Goal: Navigation & Orientation: Find specific page/section

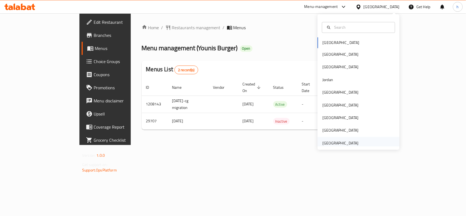
click at [339, 141] on div "United Arab Emirates" at bounding box center [340, 143] width 36 height 6
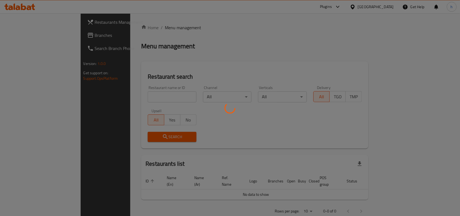
click at [29, 34] on div at bounding box center [230, 108] width 460 height 216
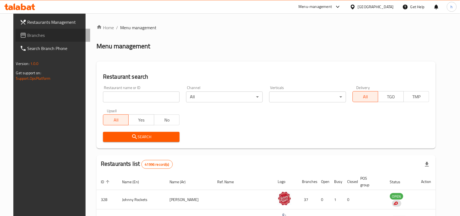
click at [33, 33] on span "Branches" at bounding box center [57, 35] width 58 height 7
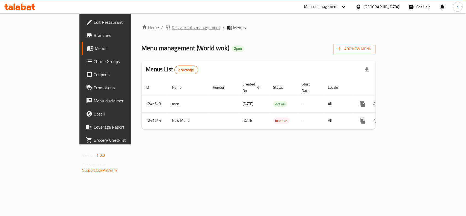
click at [172, 31] on span "Restaurants management" at bounding box center [196, 27] width 49 height 7
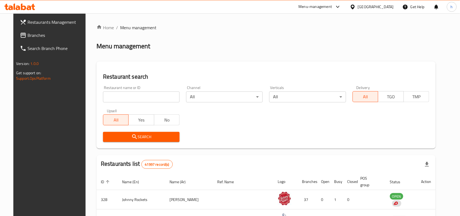
click at [37, 34] on span "Branches" at bounding box center [57, 35] width 58 height 7
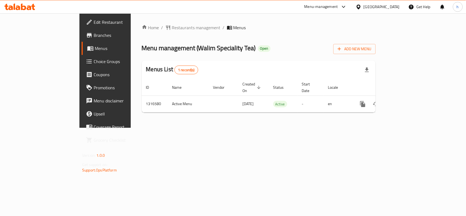
click at [385, 9] on div "United Arab Emirates" at bounding box center [381, 7] width 36 height 6
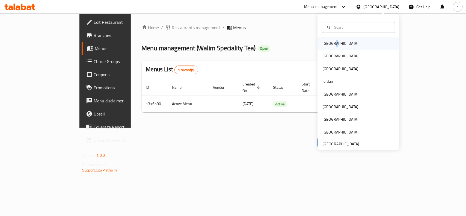
click at [329, 44] on div "[GEOGRAPHIC_DATA]" at bounding box center [340, 44] width 36 height 6
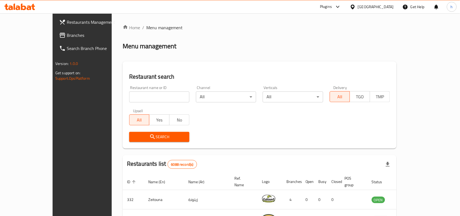
click at [67, 34] on span "Branches" at bounding box center [96, 35] width 58 height 7
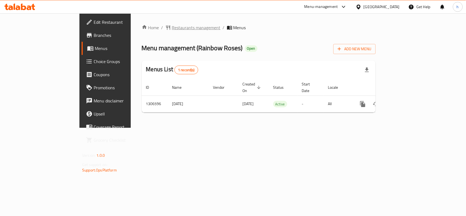
click at [172, 30] on span "Restaurants management" at bounding box center [196, 27] width 49 height 7
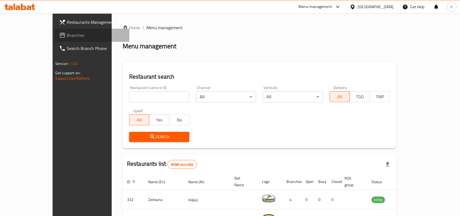
click at [67, 33] on span "Branches" at bounding box center [96, 35] width 58 height 7
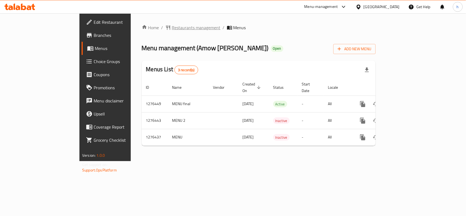
click at [172, 30] on span "Restaurants management" at bounding box center [196, 27] width 49 height 7
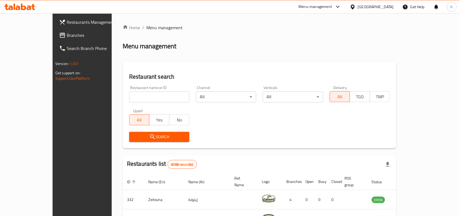
click at [67, 32] on span "Branches" at bounding box center [96, 35] width 58 height 7
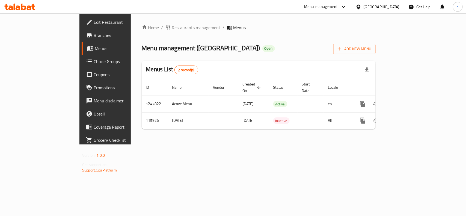
click at [394, 5] on div "[GEOGRAPHIC_DATA]" at bounding box center [381, 7] width 36 height 6
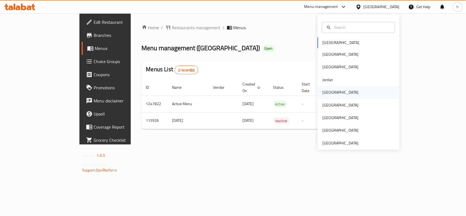
click at [330, 92] on div "[GEOGRAPHIC_DATA]" at bounding box center [340, 92] width 45 height 13
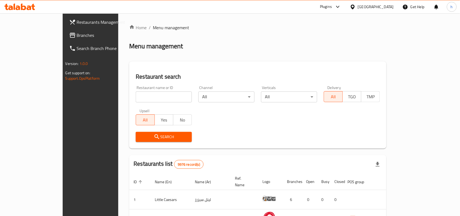
click at [77, 35] on span "Branches" at bounding box center [106, 35] width 58 height 7
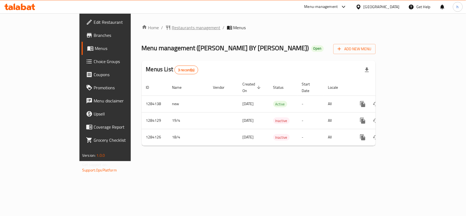
click at [172, 27] on span "Restaurants management" at bounding box center [196, 27] width 49 height 7
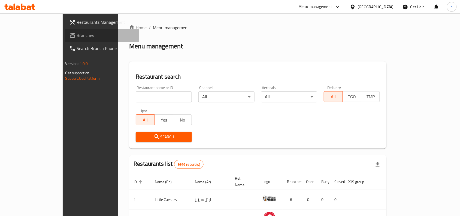
click at [77, 35] on span "Branches" at bounding box center [106, 35] width 58 height 7
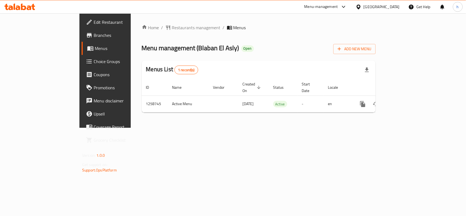
click at [396, 4] on div "[GEOGRAPHIC_DATA]" at bounding box center [381, 7] width 36 height 6
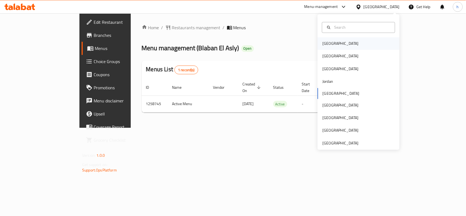
click at [322, 45] on div "Bahrain" at bounding box center [340, 44] width 36 height 6
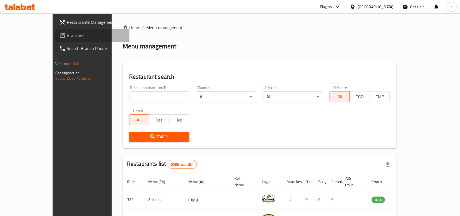
click at [67, 34] on span "Branches" at bounding box center [96, 35] width 58 height 7
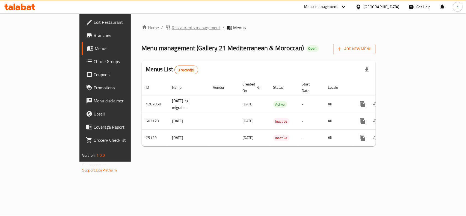
click at [172, 24] on span "Restaurants management" at bounding box center [196, 27] width 49 height 7
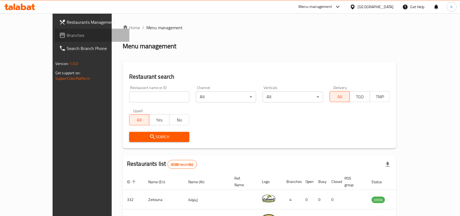
click at [67, 37] on span "Branches" at bounding box center [96, 35] width 58 height 7
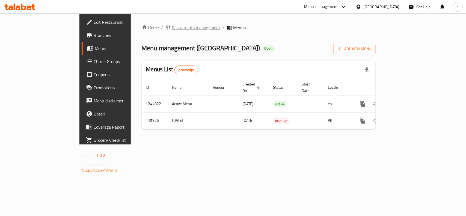
click at [172, 25] on span "Restaurants management" at bounding box center [196, 27] width 49 height 7
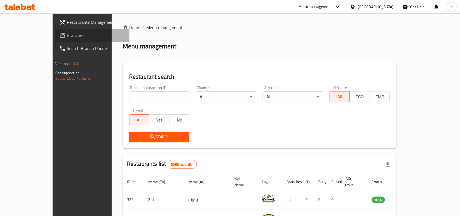
click at [67, 36] on span "Branches" at bounding box center [96, 35] width 58 height 7
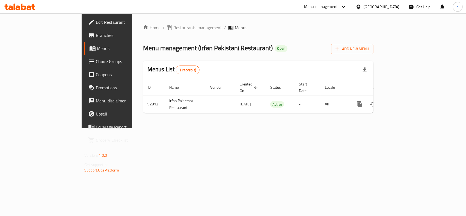
click at [361, 6] on icon at bounding box center [358, 7] width 6 height 6
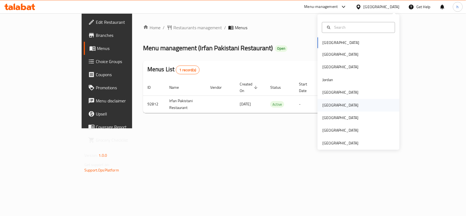
click at [325, 104] on div "[GEOGRAPHIC_DATA]" at bounding box center [340, 105] width 36 height 6
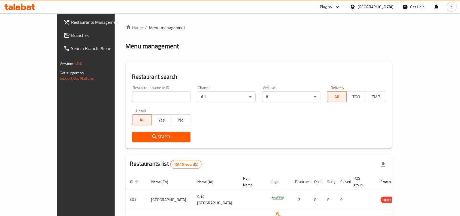
click at [59, 29] on link "Branches" at bounding box center [96, 35] width 75 height 13
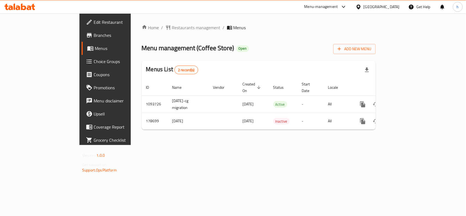
click at [397, 6] on div "[GEOGRAPHIC_DATA]" at bounding box center [381, 7] width 36 height 6
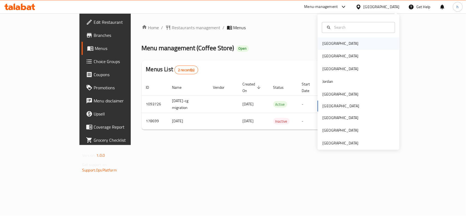
click at [331, 46] on div "[GEOGRAPHIC_DATA]" at bounding box center [340, 43] width 45 height 13
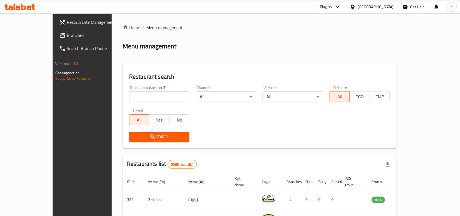
click at [55, 30] on link "Branches" at bounding box center [92, 35] width 75 height 13
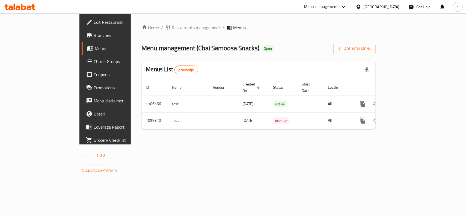
click at [388, 7] on div "[GEOGRAPHIC_DATA]" at bounding box center [381, 7] width 36 height 6
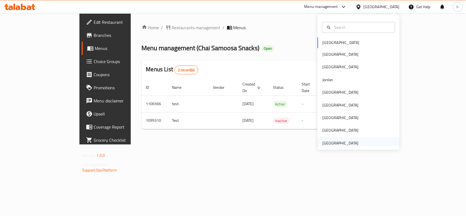
click at [330, 142] on div "[GEOGRAPHIC_DATA]" at bounding box center [340, 143] width 36 height 6
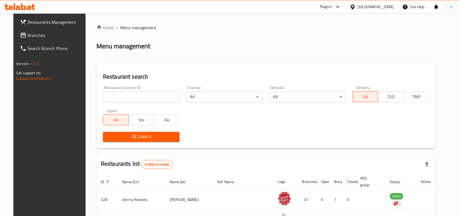
click at [46, 33] on span "Branches" at bounding box center [57, 35] width 58 height 7
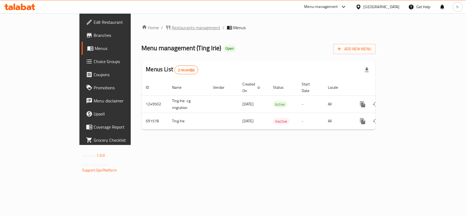
click at [172, 30] on span "Restaurants management" at bounding box center [196, 27] width 49 height 7
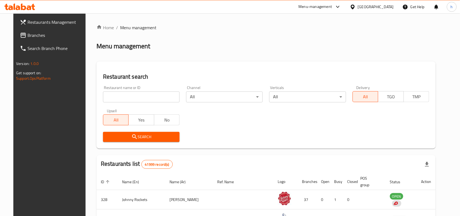
click at [28, 34] on span "Branches" at bounding box center [57, 35] width 58 height 7
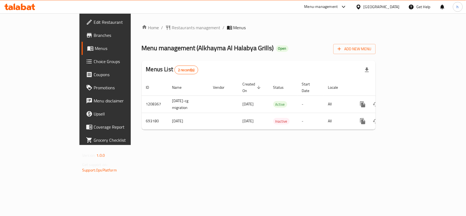
click at [373, 5] on div "[GEOGRAPHIC_DATA]" at bounding box center [381, 7] width 36 height 6
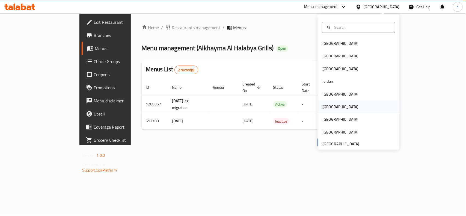
click at [330, 106] on div "[GEOGRAPHIC_DATA]" at bounding box center [340, 107] width 45 height 13
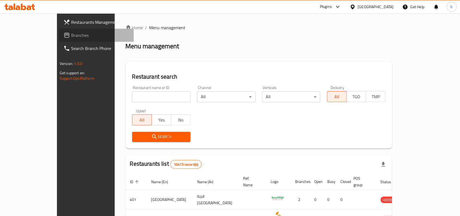
click at [71, 34] on span "Branches" at bounding box center [100, 35] width 58 height 7
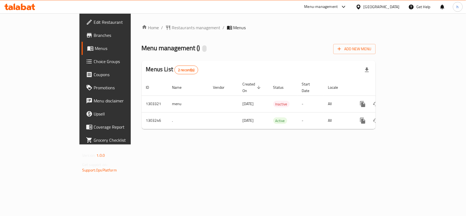
click at [263, 33] on div "Home / Restaurants management / Menus Menu management ( ) Add New Menu Menus Li…" at bounding box center [259, 78] width 234 height 109
click at [172, 29] on span "Restaurants management" at bounding box center [196, 27] width 49 height 7
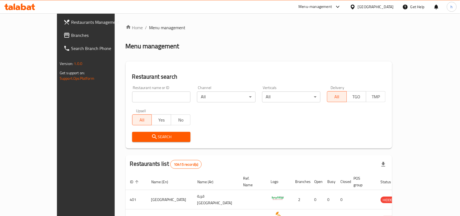
click at [71, 33] on span "Branches" at bounding box center [100, 35] width 58 height 7
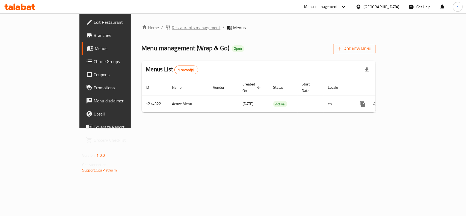
click at [172, 25] on span "Restaurants management" at bounding box center [196, 27] width 49 height 7
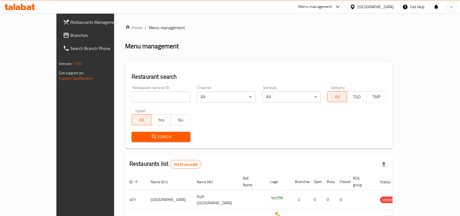
click at [59, 29] on link "Branches" at bounding box center [96, 35] width 75 height 13
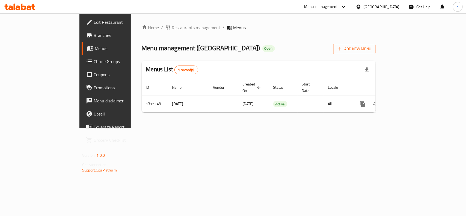
click at [264, 48] on div "Menu management ( Luban Park ) Open Add New Menu" at bounding box center [259, 48] width 234 height 12
click at [394, 5] on div "Oman" at bounding box center [381, 7] width 36 height 6
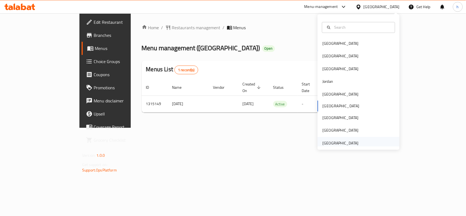
click at [341, 140] on div "[GEOGRAPHIC_DATA]" at bounding box center [340, 143] width 36 height 6
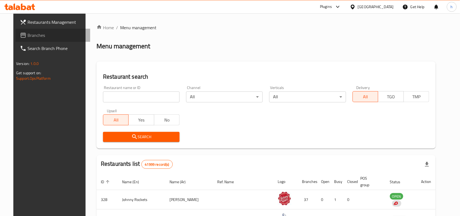
click at [49, 35] on span "Branches" at bounding box center [57, 35] width 58 height 7
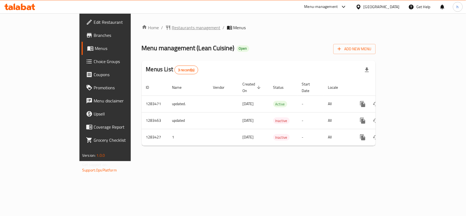
click at [172, 26] on span "Restaurants management" at bounding box center [196, 27] width 49 height 7
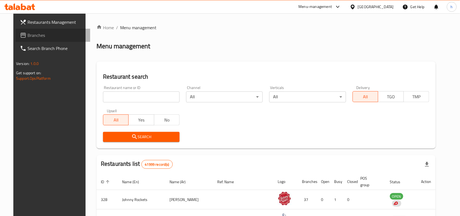
click at [28, 35] on span "Branches" at bounding box center [57, 35] width 58 height 7
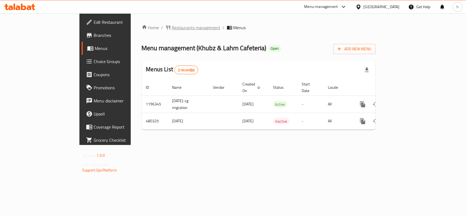
click at [172, 24] on span "Restaurants management" at bounding box center [196, 27] width 49 height 7
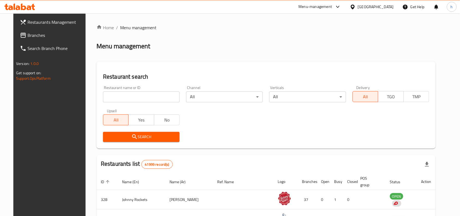
click at [40, 32] on span "Branches" at bounding box center [57, 35] width 58 height 7
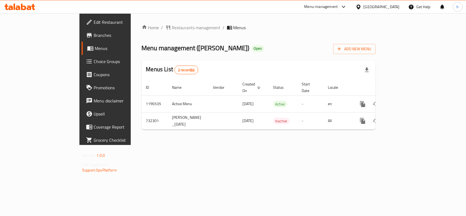
click at [141, 20] on div "Home / Restaurants management / Menus Menu management ( Al Abdallah ) Open Add …" at bounding box center [259, 78] width 256 height 131
click at [172, 28] on span "Restaurants management" at bounding box center [196, 27] width 49 height 7
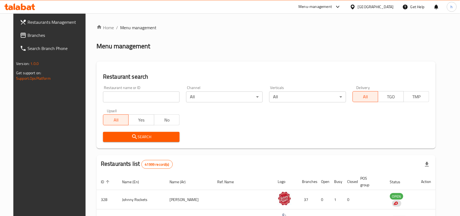
click at [37, 36] on span "Branches" at bounding box center [57, 35] width 58 height 7
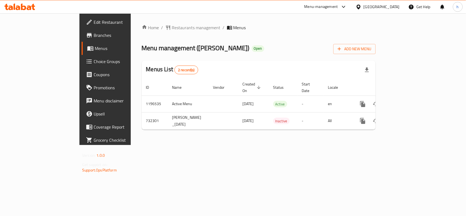
click at [369, 6] on div "United Arab Emirates" at bounding box center [381, 7] width 36 height 6
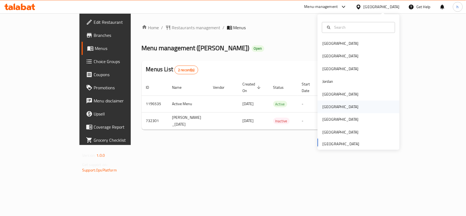
click at [328, 104] on div "[GEOGRAPHIC_DATA]" at bounding box center [340, 107] width 45 height 13
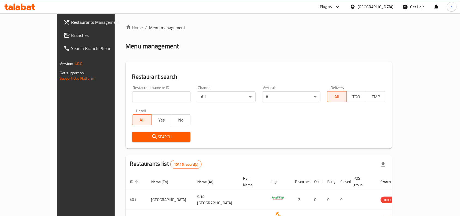
click at [71, 34] on span "Branches" at bounding box center [100, 35] width 58 height 7
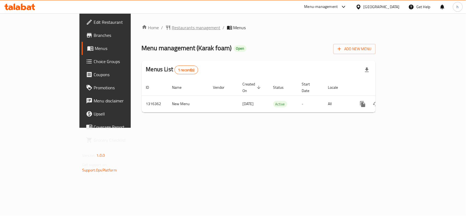
click at [172, 26] on span "Restaurants management" at bounding box center [196, 27] width 49 height 7
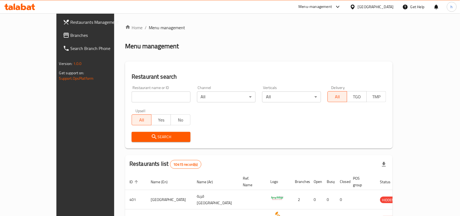
click at [71, 33] on span "Branches" at bounding box center [100, 35] width 58 height 7
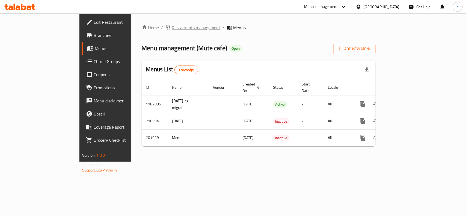
click at [172, 26] on span "Restaurants management" at bounding box center [196, 27] width 49 height 7
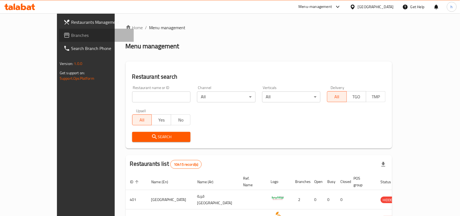
click at [71, 34] on span "Branches" at bounding box center [100, 35] width 58 height 7
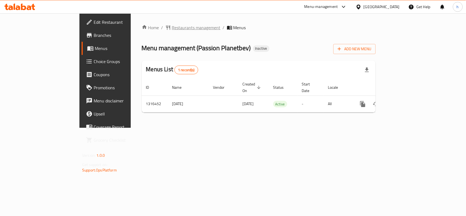
click at [172, 25] on span "Restaurants management" at bounding box center [196, 27] width 49 height 7
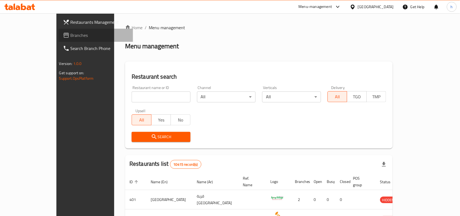
click at [71, 36] on span "Branches" at bounding box center [100, 35] width 58 height 7
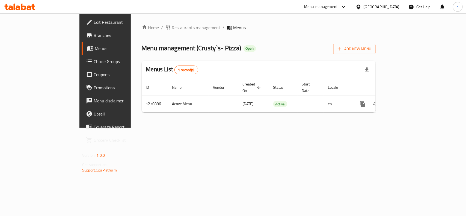
click at [394, 6] on div "[GEOGRAPHIC_DATA]" at bounding box center [381, 7] width 36 height 6
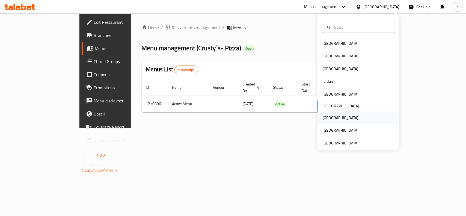
click at [324, 119] on div "[GEOGRAPHIC_DATA]" at bounding box center [340, 118] width 36 height 6
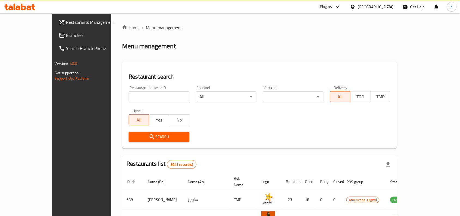
click at [66, 33] on span "Branches" at bounding box center [95, 35] width 58 height 7
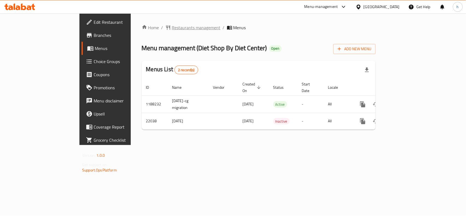
click at [172, 28] on span "Restaurants management" at bounding box center [196, 27] width 49 height 7
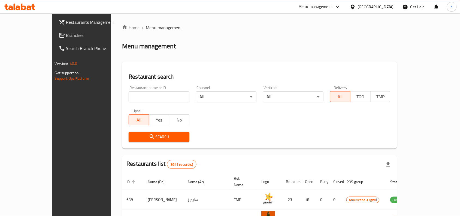
click at [54, 29] on link "Branches" at bounding box center [91, 35] width 75 height 13
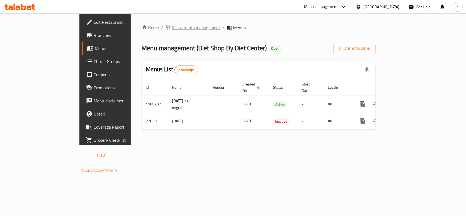
click at [172, 29] on span "Restaurants management" at bounding box center [196, 27] width 49 height 7
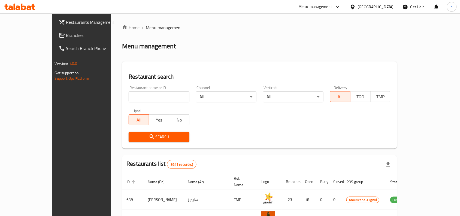
click at [66, 36] on span "Branches" at bounding box center [95, 35] width 58 height 7
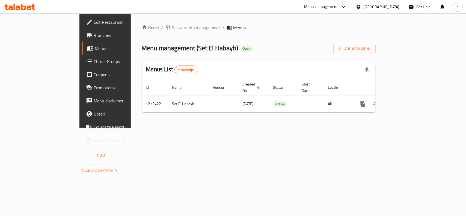
click at [394, 8] on div "[GEOGRAPHIC_DATA]" at bounding box center [381, 7] width 36 height 6
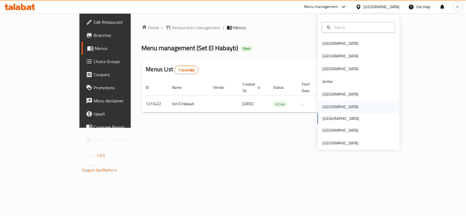
click at [330, 106] on div "[GEOGRAPHIC_DATA]" at bounding box center [340, 107] width 45 height 13
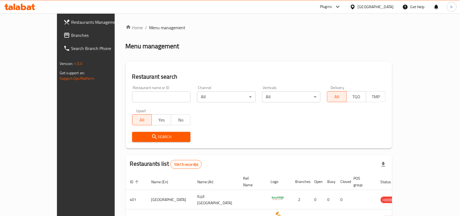
click at [71, 33] on span "Branches" at bounding box center [100, 35] width 58 height 7
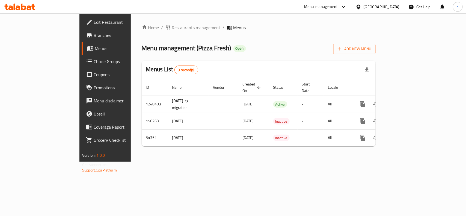
click at [397, 5] on div "Oman" at bounding box center [381, 7] width 36 height 6
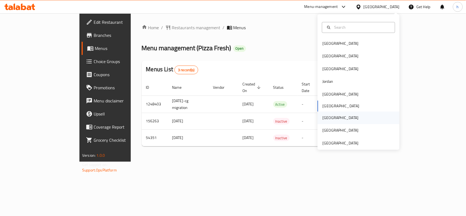
click at [329, 119] on div "[GEOGRAPHIC_DATA]" at bounding box center [340, 118] width 45 height 13
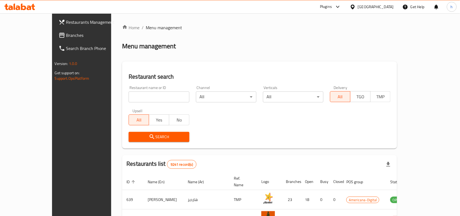
click at [66, 32] on span "Branches" at bounding box center [95, 35] width 58 height 7
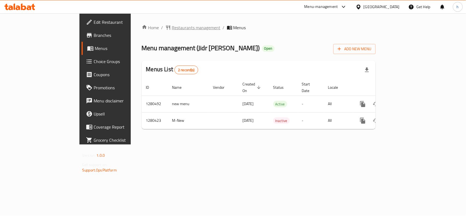
click at [172, 27] on span "Restaurants management" at bounding box center [196, 27] width 49 height 7
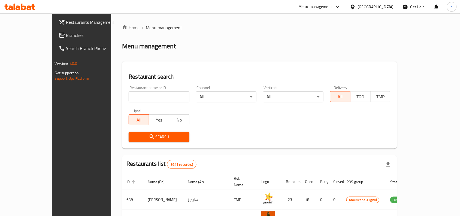
click at [66, 32] on span "Branches" at bounding box center [95, 35] width 58 height 7
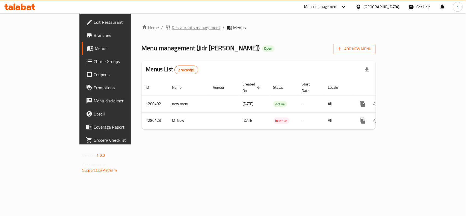
click at [172, 28] on span "Restaurants management" at bounding box center [196, 27] width 49 height 7
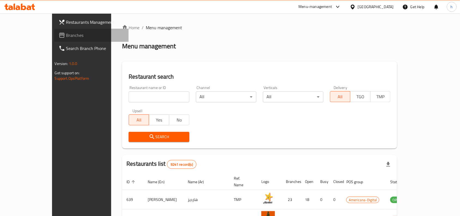
click at [66, 32] on span "Branches" at bounding box center [95, 35] width 58 height 7
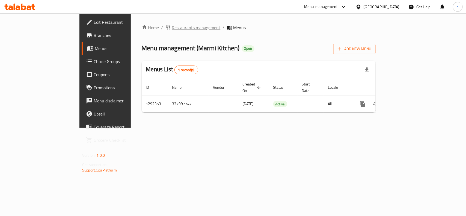
click at [172, 29] on span "Restaurants management" at bounding box center [196, 27] width 49 height 7
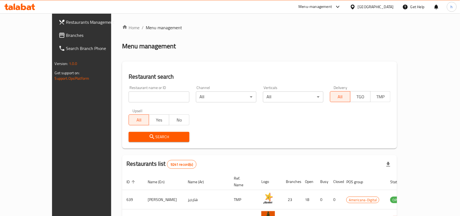
click at [66, 38] on span "Branches" at bounding box center [95, 35] width 58 height 7
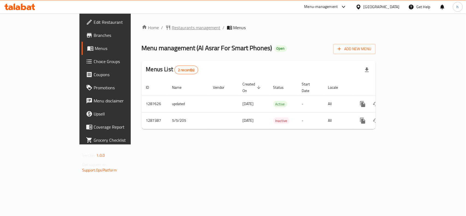
click at [172, 26] on span "Restaurants management" at bounding box center [196, 27] width 49 height 7
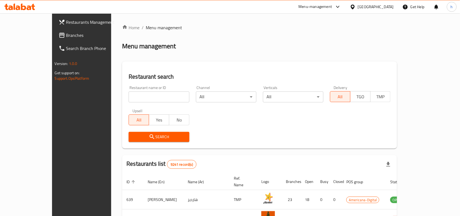
click at [66, 36] on span "Branches" at bounding box center [95, 35] width 58 height 7
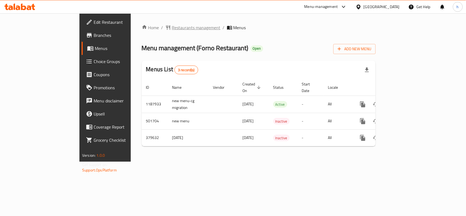
click at [172, 25] on span "Restaurants management" at bounding box center [196, 27] width 49 height 7
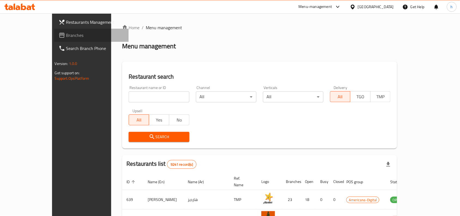
click at [66, 36] on span "Branches" at bounding box center [95, 35] width 58 height 7
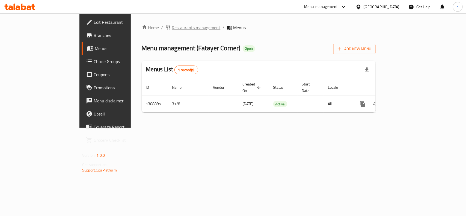
click at [172, 26] on span "Restaurants management" at bounding box center [196, 27] width 49 height 7
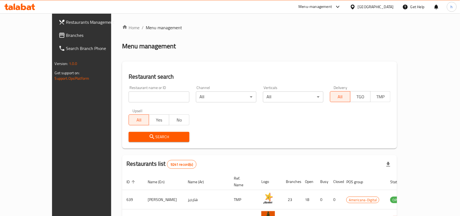
click at [66, 37] on span "Branches" at bounding box center [95, 35] width 58 height 7
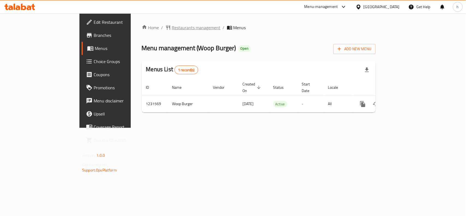
click at [172, 28] on span "Restaurants management" at bounding box center [196, 27] width 49 height 7
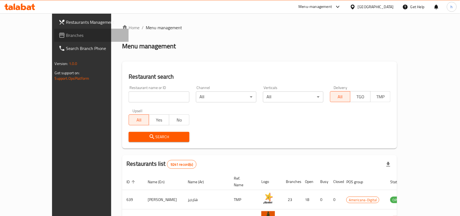
click at [66, 32] on span "Branches" at bounding box center [95, 35] width 58 height 7
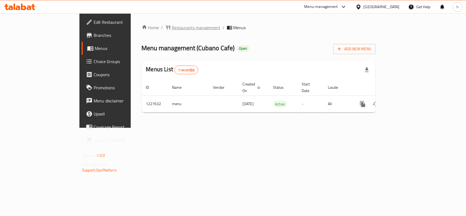
click at [172, 29] on span "Restaurants management" at bounding box center [196, 27] width 49 height 7
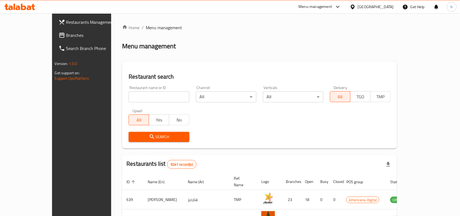
click at [66, 33] on span "Branches" at bounding box center [95, 35] width 58 height 7
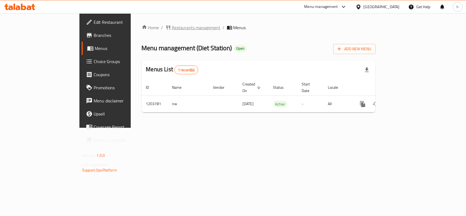
click at [172, 25] on span "Restaurants management" at bounding box center [196, 27] width 49 height 7
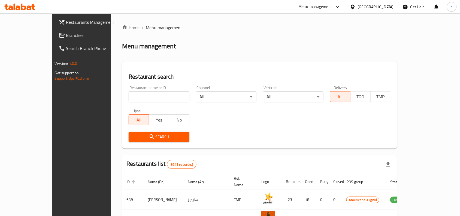
click at [66, 34] on span "Branches" at bounding box center [95, 35] width 58 height 7
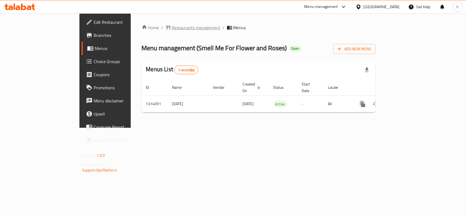
click at [172, 26] on span "Restaurants management" at bounding box center [196, 27] width 49 height 7
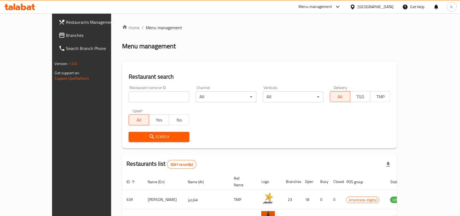
click at [157, 92] on input "search" at bounding box center [159, 96] width 61 height 11
click at [66, 34] on span "Branches" at bounding box center [95, 35] width 58 height 7
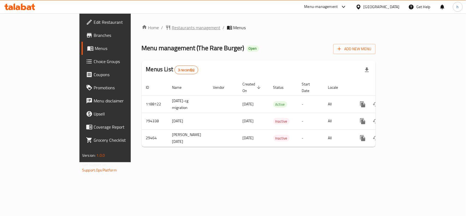
click at [172, 28] on span "Restaurants management" at bounding box center [196, 27] width 49 height 7
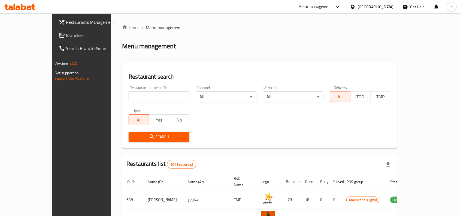
click at [66, 35] on span "Branches" at bounding box center [95, 35] width 58 height 7
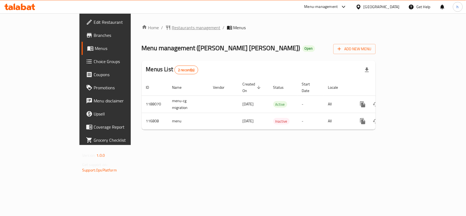
click at [172, 28] on span "Restaurants management" at bounding box center [196, 27] width 49 height 7
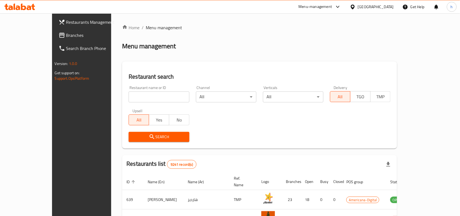
click at [66, 37] on span "Branches" at bounding box center [95, 35] width 58 height 7
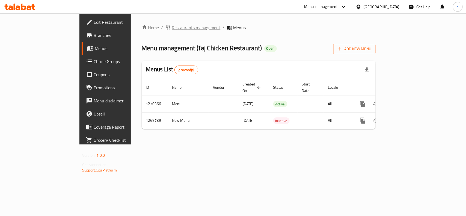
click at [172, 31] on span "Restaurants management" at bounding box center [196, 27] width 49 height 7
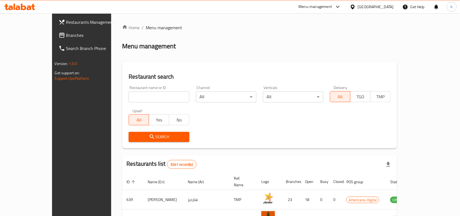
click at [66, 32] on span "Branches" at bounding box center [95, 35] width 58 height 7
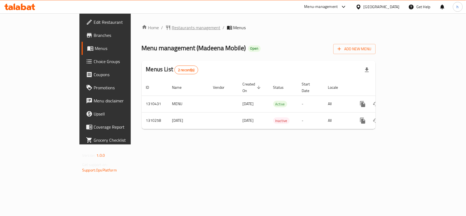
click at [172, 24] on span "Restaurants management" at bounding box center [196, 27] width 49 height 7
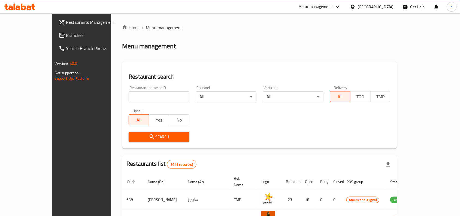
click at [66, 38] on span "Branches" at bounding box center [95, 35] width 58 height 7
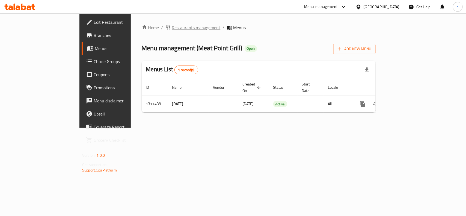
click at [172, 27] on span "Restaurants management" at bounding box center [196, 27] width 49 height 7
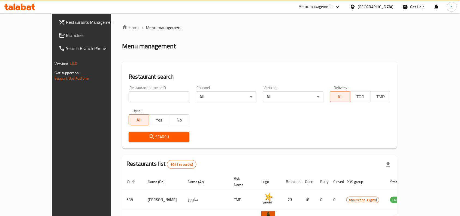
click at [66, 37] on span "Branches" at bounding box center [95, 35] width 58 height 7
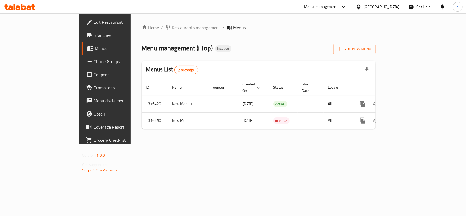
click at [360, 7] on icon at bounding box center [358, 6] width 4 height 5
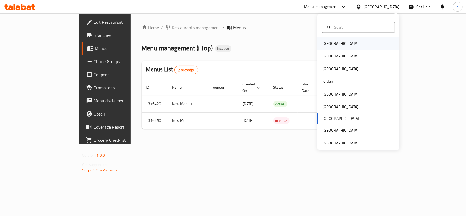
click at [324, 44] on div "Bahrain" at bounding box center [340, 44] width 36 height 6
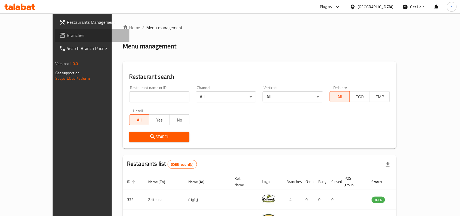
click at [67, 35] on span "Branches" at bounding box center [96, 35] width 58 height 7
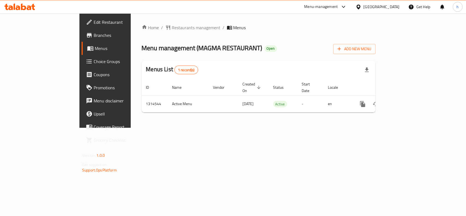
click at [131, 86] on div "Home / Restaurants management / Menus Menu management ( MAGMA RESTAURANT ) Open…" at bounding box center [259, 70] width 256 height 114
click at [389, 10] on div "Bahrain" at bounding box center [381, 7] width 36 height 6
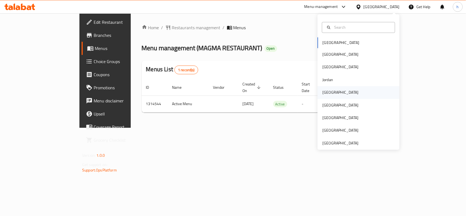
click at [331, 89] on div "Kuwait" at bounding box center [340, 92] width 45 height 13
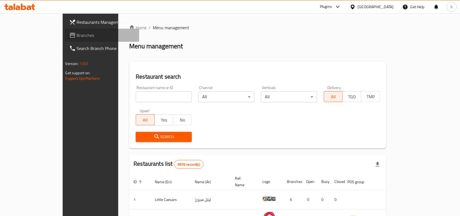
click at [77, 33] on span "Branches" at bounding box center [106, 35] width 58 height 7
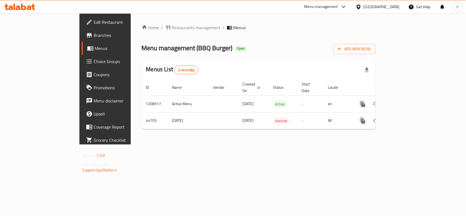
click at [133, 21] on div "Home / Restaurants management / Menus Menu management ( BBQ Burger ) Open Add N…" at bounding box center [259, 78] width 256 height 131
click at [172, 27] on span "Restaurants management" at bounding box center [196, 27] width 49 height 7
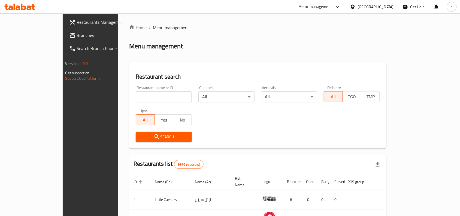
click at [65, 31] on link "Branches" at bounding box center [102, 35] width 75 height 13
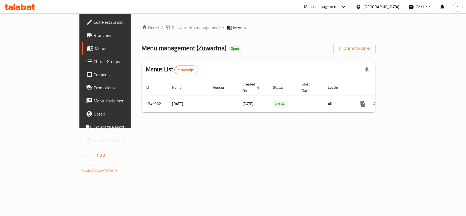
click at [94, 22] on span "Edit Restaurant" at bounding box center [123, 22] width 59 height 7
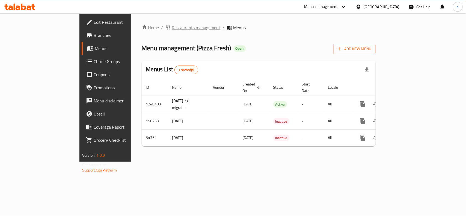
click at [172, 29] on span "Restaurants management" at bounding box center [196, 27] width 49 height 7
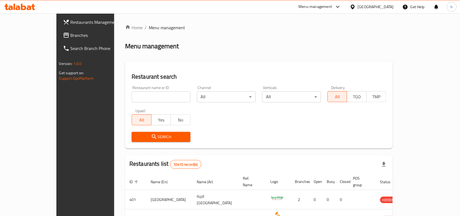
click at [71, 37] on span "Branches" at bounding box center [100, 35] width 58 height 7
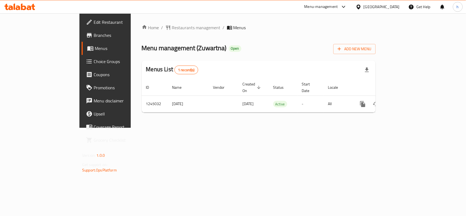
click at [396, 6] on div "[GEOGRAPHIC_DATA]" at bounding box center [381, 7] width 36 height 6
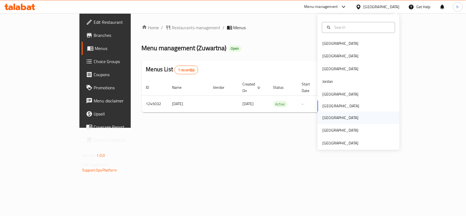
click at [324, 118] on div "[GEOGRAPHIC_DATA]" at bounding box center [340, 118] width 36 height 6
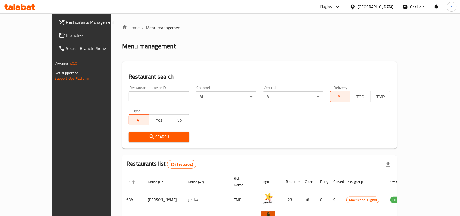
click at [66, 34] on span "Branches" at bounding box center [95, 35] width 58 height 7
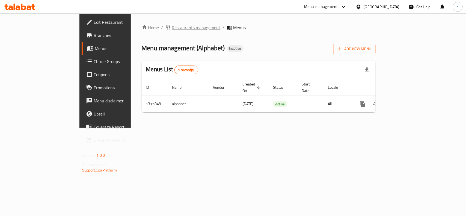
click at [172, 24] on span "Restaurants management" at bounding box center [196, 27] width 49 height 7
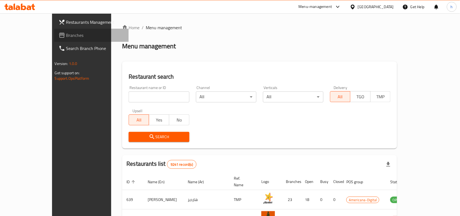
click at [66, 34] on span "Branches" at bounding box center [95, 35] width 58 height 7
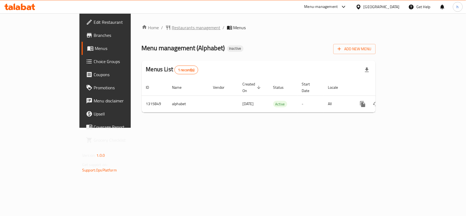
click at [172, 29] on span "Restaurants management" at bounding box center [196, 27] width 49 height 7
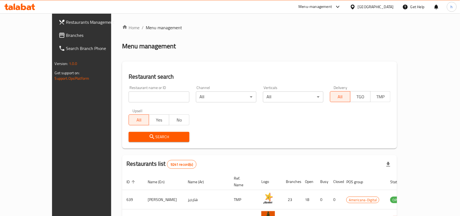
click at [66, 36] on span "Branches" at bounding box center [95, 35] width 58 height 7
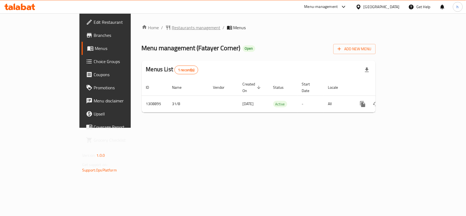
click at [172, 29] on span "Restaurants management" at bounding box center [196, 27] width 49 height 7
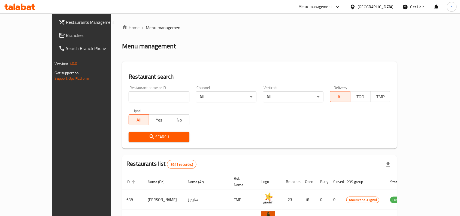
click at [66, 36] on span "Branches" at bounding box center [95, 35] width 58 height 7
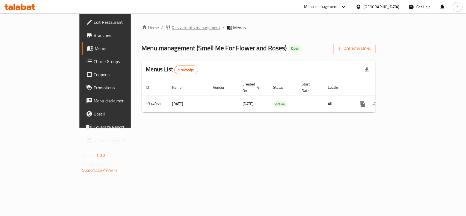
click at [172, 27] on span "Restaurants management" at bounding box center [196, 27] width 49 height 7
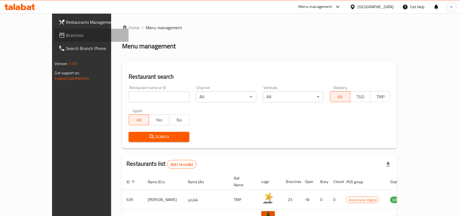
click at [66, 33] on span "Branches" at bounding box center [95, 35] width 58 height 7
